Goal: Navigation & Orientation: Go to known website

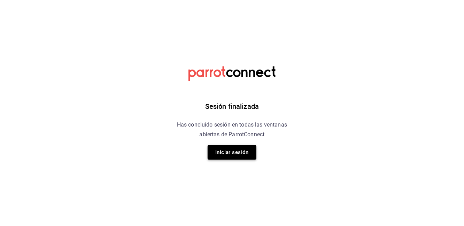
click at [231, 147] on button "Iniciar sesión" at bounding box center [231, 152] width 49 height 15
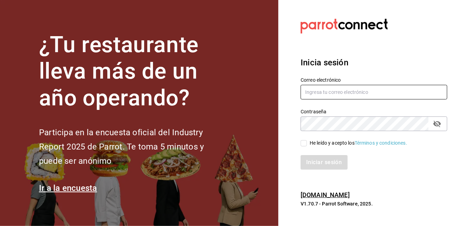
click at [338, 95] on input "text" at bounding box center [373, 92] width 147 height 15
type input "a"
